Goal: Task Accomplishment & Management: Use online tool/utility

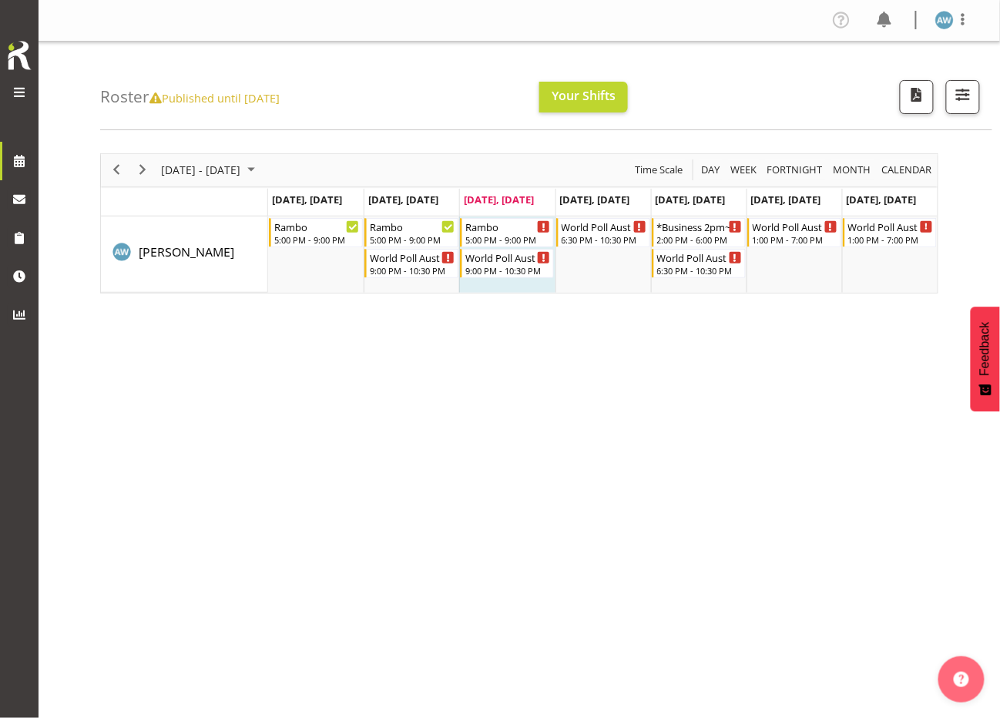
click at [20, 92] on span at bounding box center [19, 92] width 18 height 18
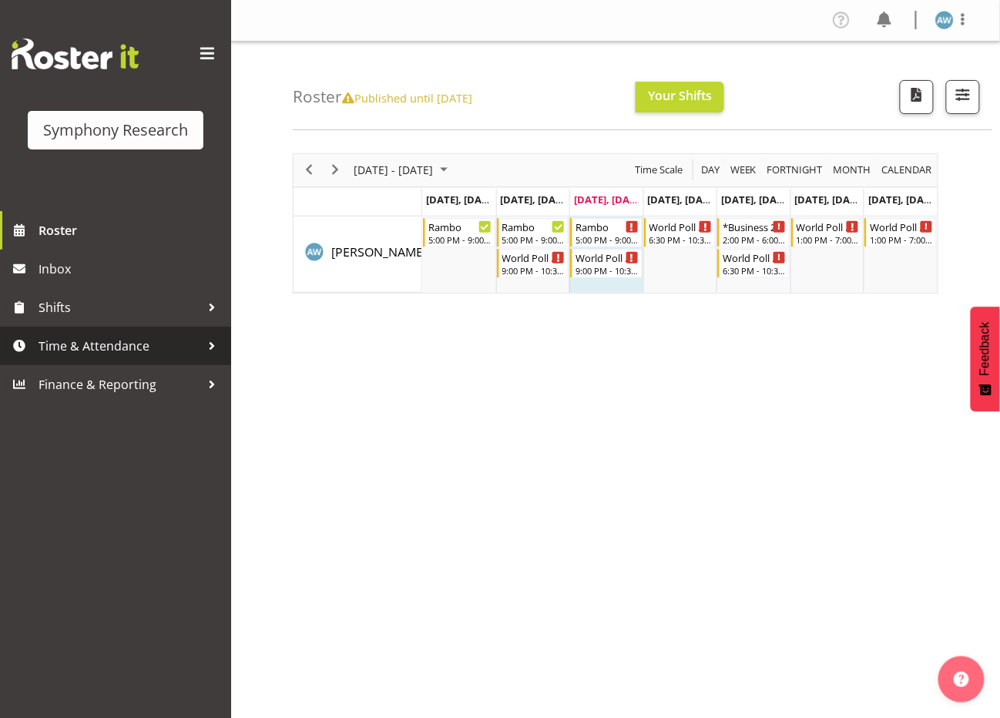
click at [72, 343] on span "Time & Attendance" at bounding box center [120, 345] width 162 height 23
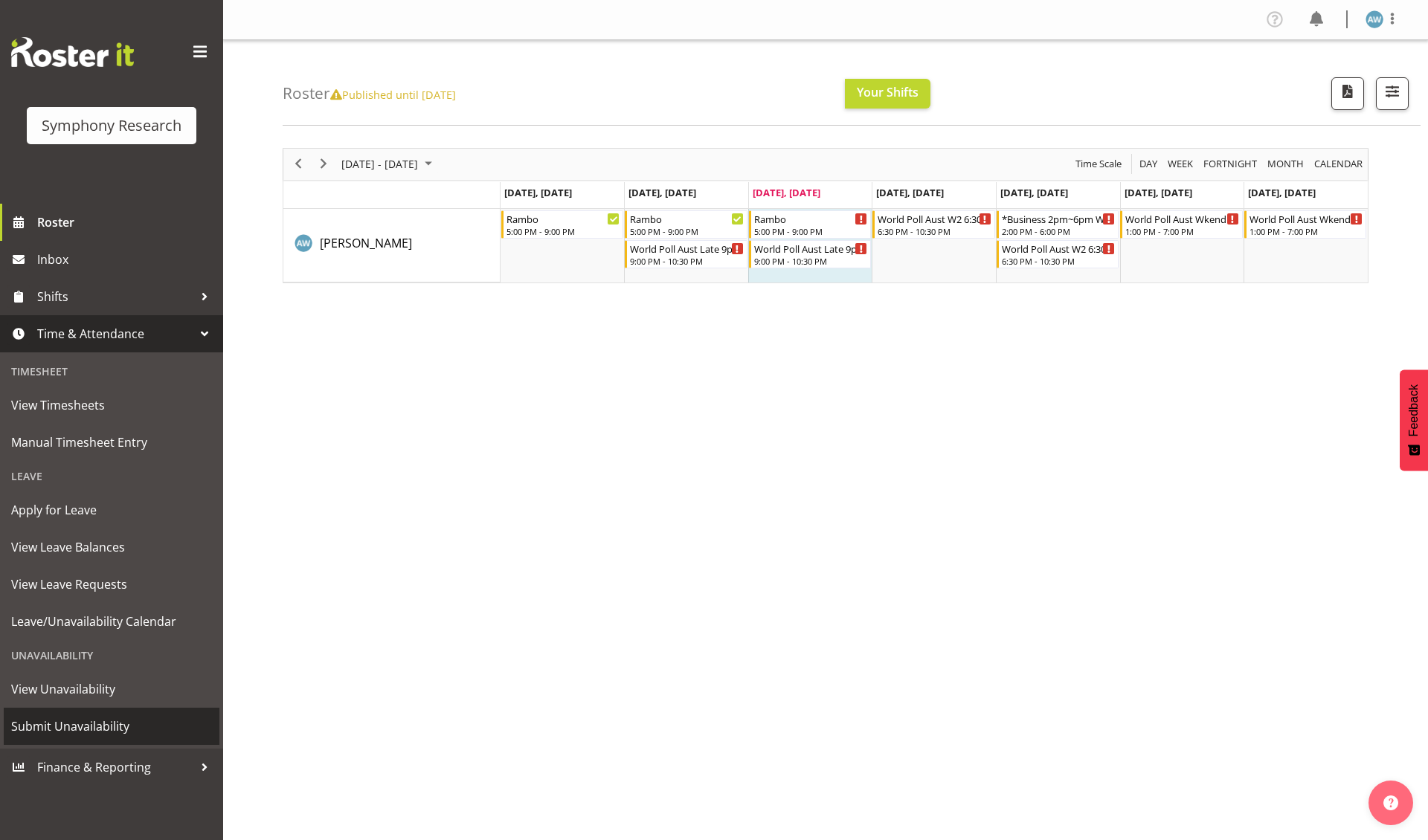
click at [91, 692] on span "Submit Unavailability" at bounding box center [112, 726] width 201 height 22
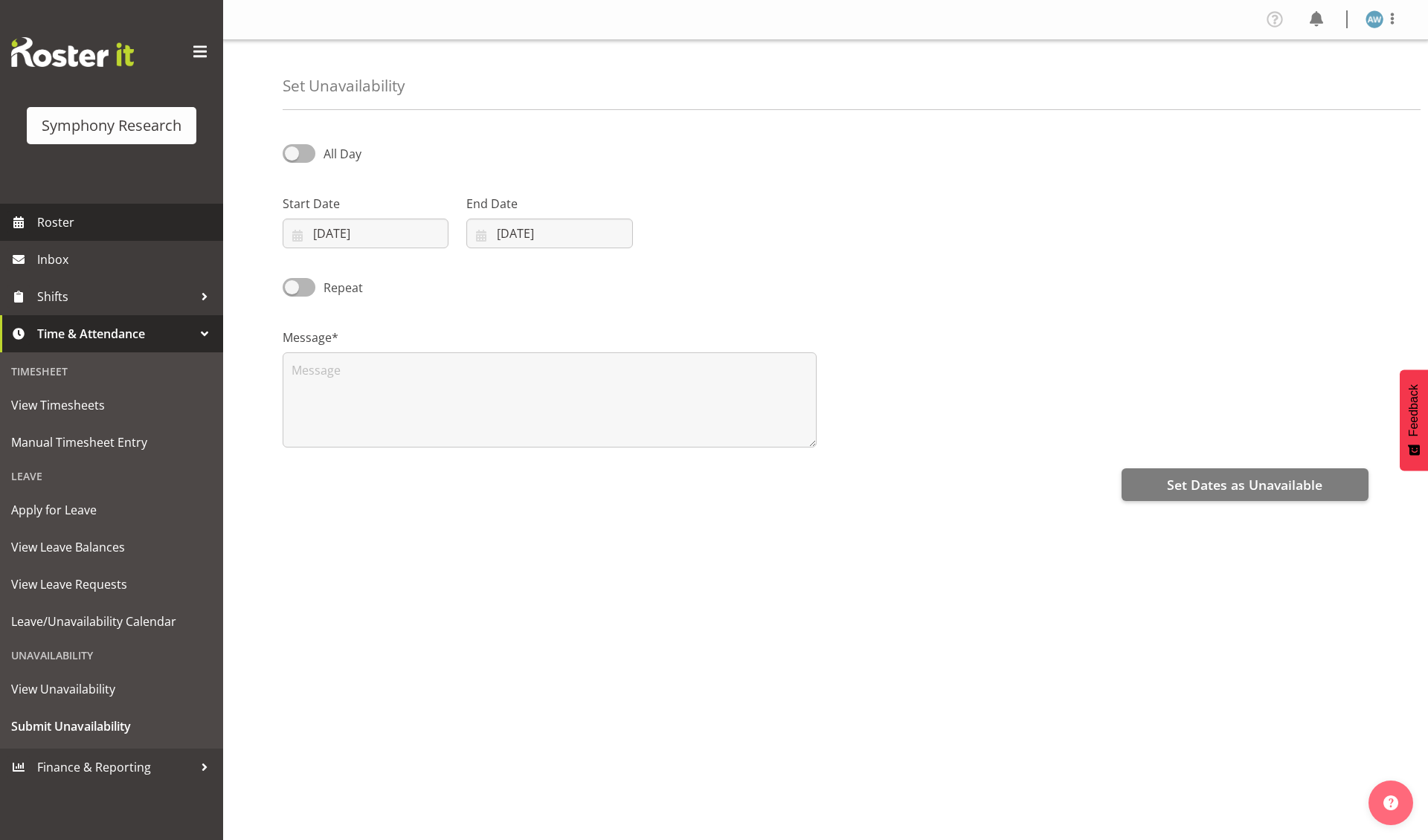
click at [38, 217] on span "Roster" at bounding box center [126, 222] width 179 height 22
